Goal: Check status: Check status

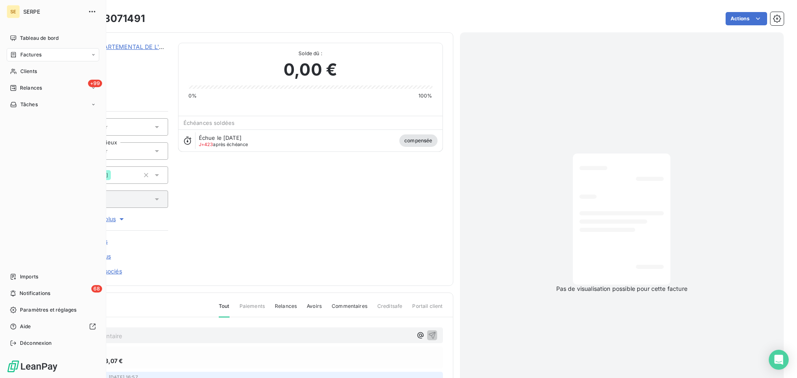
click at [27, 54] on span "Factures" at bounding box center [30, 54] width 21 height 7
click at [29, 71] on span "Factures" at bounding box center [30, 71] width 21 height 7
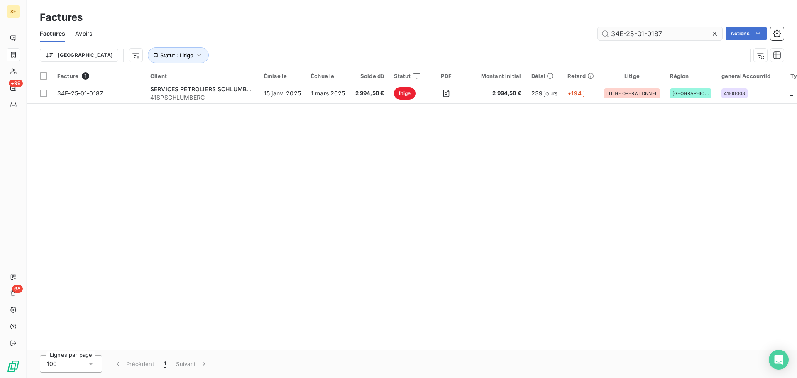
click at [679, 32] on input "34E-25-01-0187" at bounding box center [659, 33] width 124 height 13
type input "34E-25-01-0189"
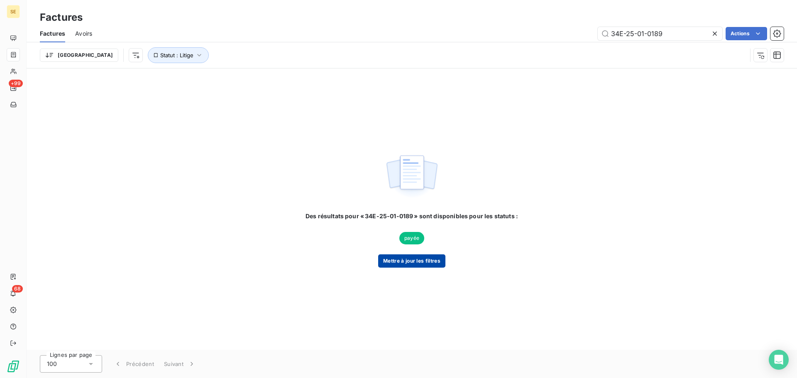
click at [419, 261] on button "Mettre à jour les filtres" at bounding box center [411, 260] width 67 height 13
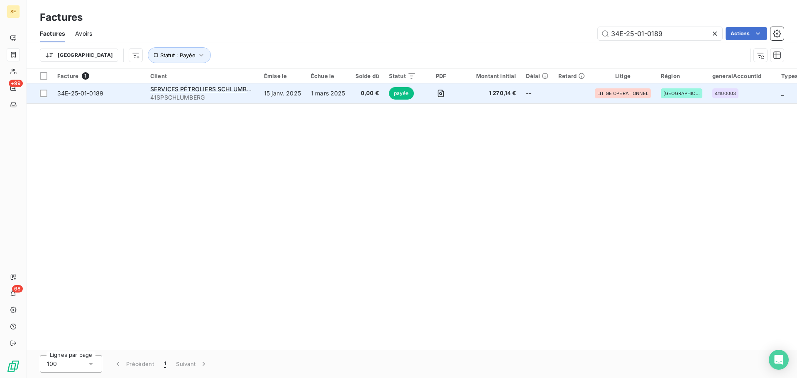
click at [94, 90] on span "34E-25-01-0189" at bounding box center [80, 93] width 46 height 7
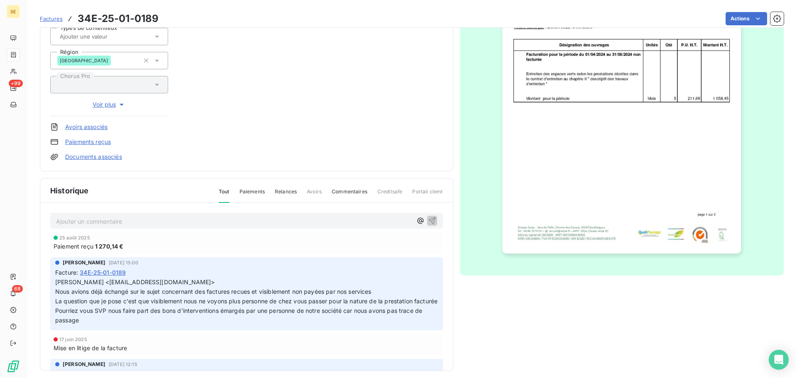
scroll to position [145, 0]
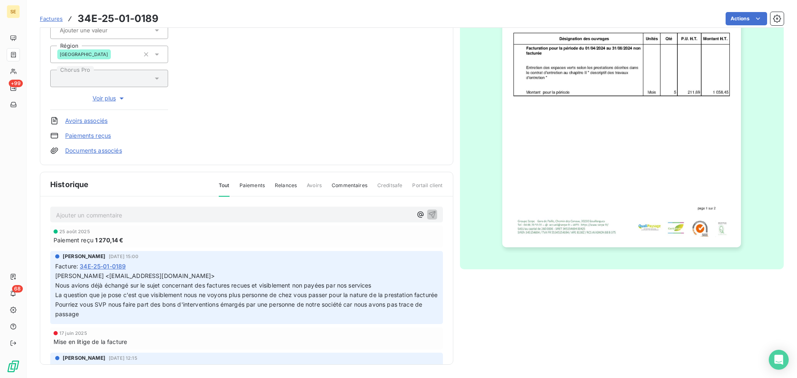
click at [599, 155] on img "button" at bounding box center [621, 79] width 239 height 338
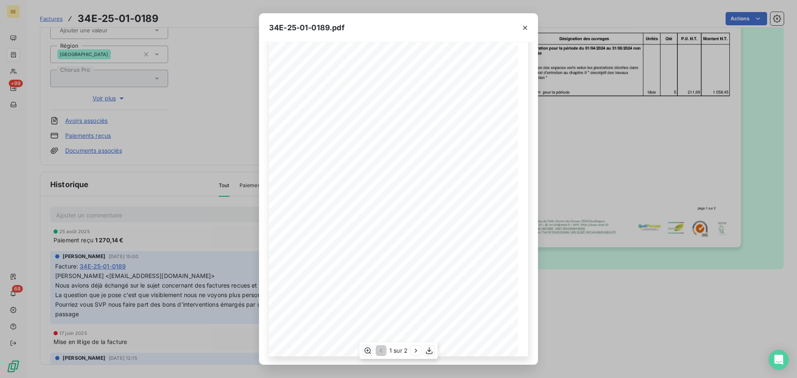
scroll to position [49, 0]
click at [414, 351] on icon "button" at bounding box center [416, 350] width 8 height 8
click at [384, 351] on icon "button" at bounding box center [380, 350] width 8 height 8
click at [529, 26] on icon "button" at bounding box center [525, 28] width 8 height 8
